Goal: Find contact information: Find contact information

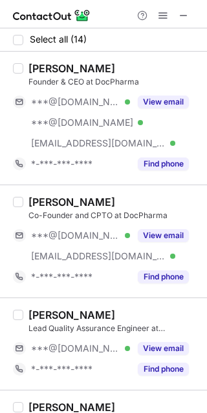
scroll to position [201, 0]
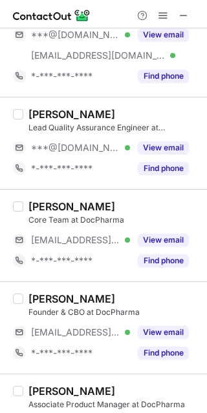
click at [45, 116] on div "[PERSON_NAME]" at bounding box center [71, 114] width 87 height 13
click at [45, 116] on div "Ayush T." at bounding box center [71, 114] width 87 height 13
copy div "Ayush"
click at [158, 136] on div "Ayush T. Lead Quality Assurance Engineer at DocPharma ***@gmail.com Verified Vi…" at bounding box center [111, 143] width 176 height 71
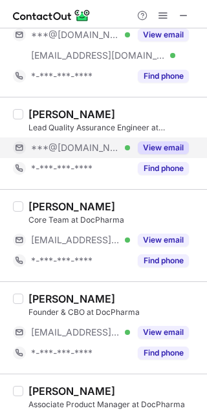
click at [156, 144] on button "View email" at bounding box center [163, 147] width 51 height 13
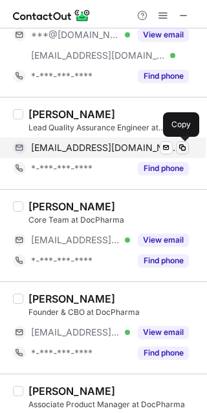
click at [183, 143] on span at bounding box center [182, 148] width 10 height 10
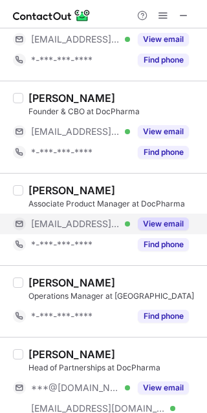
scroll to position [545, 0]
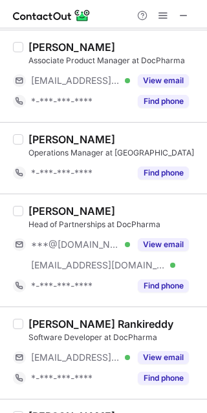
click at [37, 212] on div "Pooja Ahuja" at bounding box center [71, 211] width 87 height 13
copy div "Pooja"
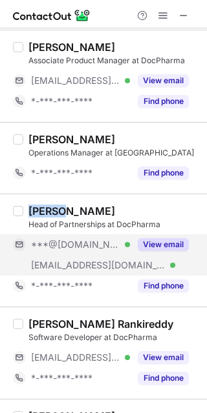
click at [163, 241] on button "View email" at bounding box center [163, 244] width 51 height 13
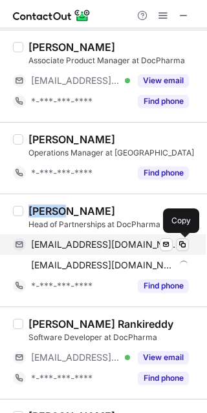
click at [182, 240] on span at bounding box center [182, 245] width 10 height 10
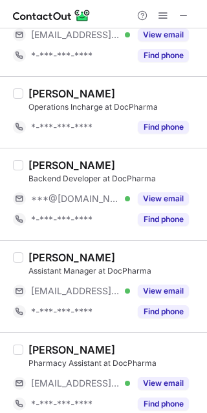
scroll to position [971, 0]
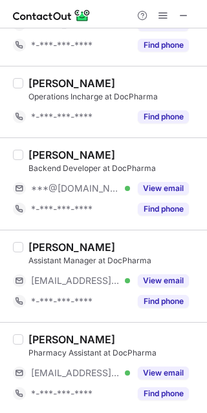
click at [51, 149] on div "Nilesh Singh" at bounding box center [71, 155] width 87 height 13
copy div "Nilesh"
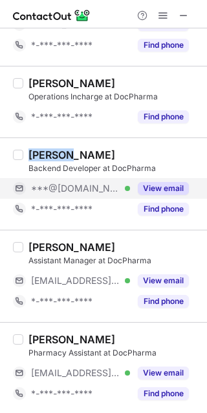
click at [146, 189] on button "View email" at bounding box center [163, 188] width 51 height 13
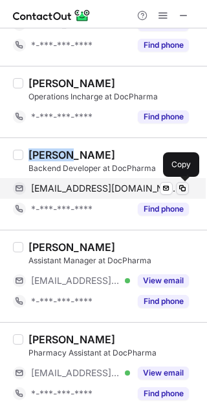
click at [186, 183] on span at bounding box center [182, 188] width 10 height 10
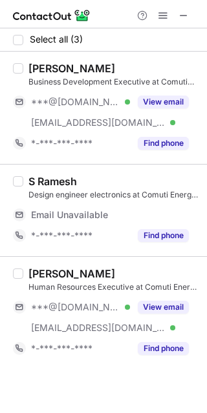
click at [51, 71] on div "Thakur Rama Kríshna" at bounding box center [71, 68] width 87 height 13
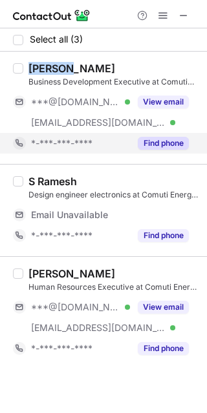
copy div "Thakur"
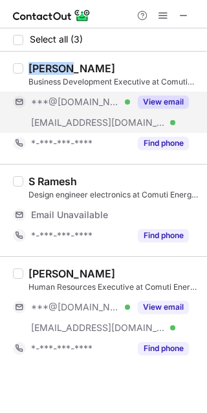
click at [158, 108] on button "View email" at bounding box center [163, 102] width 51 height 13
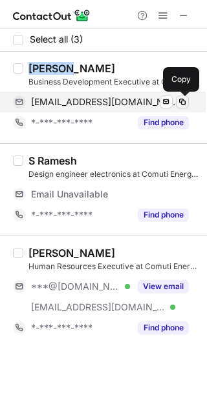
click at [181, 105] on span at bounding box center [182, 102] width 10 height 10
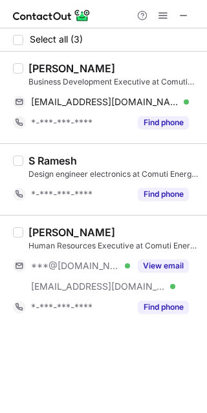
click at [50, 244] on div "Human Resources Executive at Comuti Energy Pvt Ltd" at bounding box center [113, 246] width 171 height 12
click at [50, 230] on div "Anitha Neredimelli" at bounding box center [71, 232] width 87 height 13
copy div "Anitha"
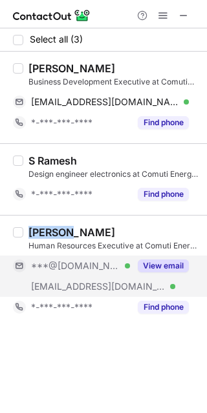
click at [160, 269] on button "View email" at bounding box center [163, 266] width 51 height 13
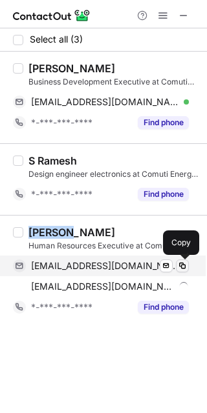
click at [187, 265] on button at bounding box center [182, 266] width 13 height 13
